Goal: Book appointment/travel/reservation

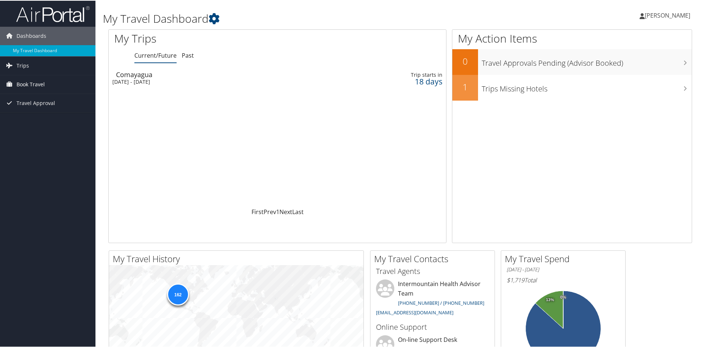
click at [60, 84] on link "Book Travel" at bounding box center [47, 84] width 95 height 18
click at [34, 119] on link "Book/Manage Online Trips" at bounding box center [47, 120] width 95 height 11
